Goal: Ask a question

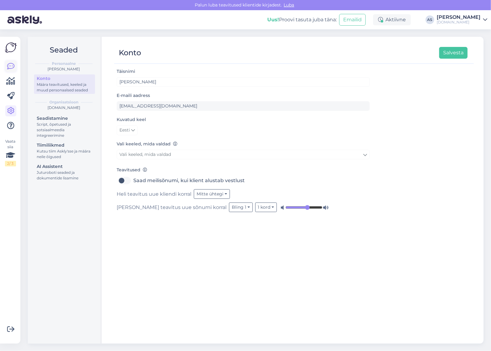
click at [12, 67] on icon at bounding box center [10, 66] width 7 height 7
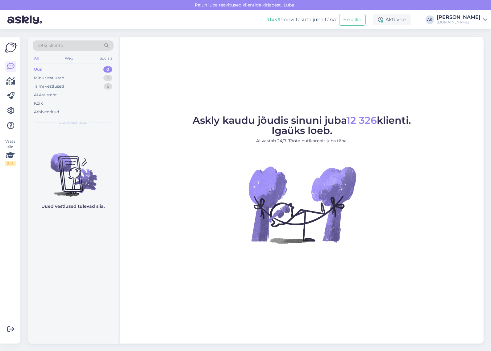
click at [81, 43] on div "Otsi kliente" at bounding box center [73, 45] width 81 height 10
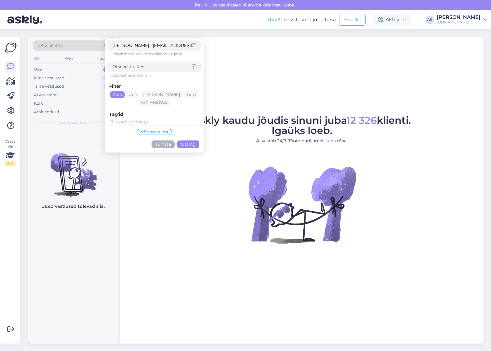
drag, startPoint x: 138, startPoint y: 47, endPoint x: 103, endPoint y: 50, distance: 35.3
click at [103, 50] on div "Otsi kliente [PERSON_NAME] <[EMAIL_ADDRESS][DOMAIN_NAME]> Otsi kliente nime või…" at bounding box center [73, 47] width 81 height 14
click at [170, 50] on div "[EMAIL_ADDRESS][DOMAIN_NAME]>" at bounding box center [154, 45] width 95 height 10
click at [172, 43] on input "[EMAIL_ADDRESS][DOMAIN_NAME]>" at bounding box center [151, 45] width 79 height 6
type input "[EMAIL_ADDRESS][DOMAIN_NAME]"
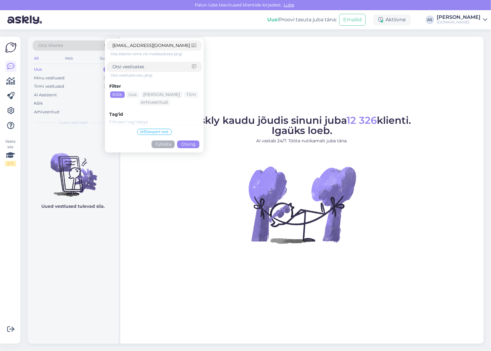
click at [188, 146] on button "Otsing" at bounding box center [188, 145] width 22 height 8
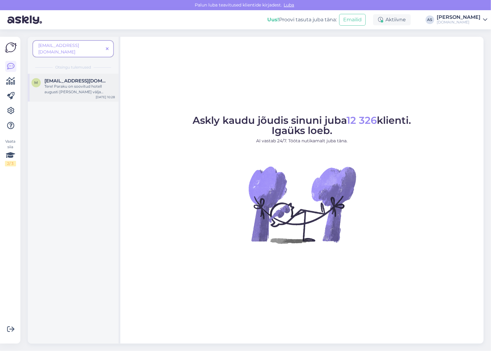
click at [84, 86] on div "Tere! Paraku on soovitud hotell augusti [PERSON_NAME] välja müüdud" at bounding box center [79, 89] width 70 height 11
